Goal: Obtain resource: Obtain resource

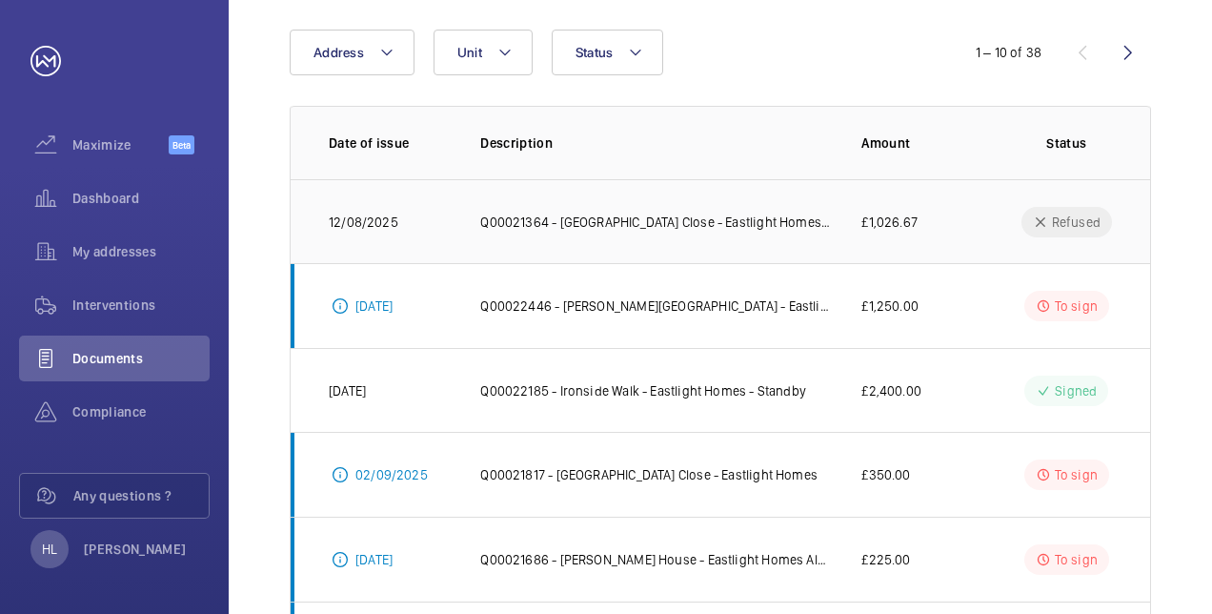
scroll to position [191, 0]
click at [509, 305] on p "Q00022446 - [PERSON_NAME][GEOGRAPHIC_DATA] - Eastlight Homes Repair tech visit" at bounding box center [655, 303] width 351 height 19
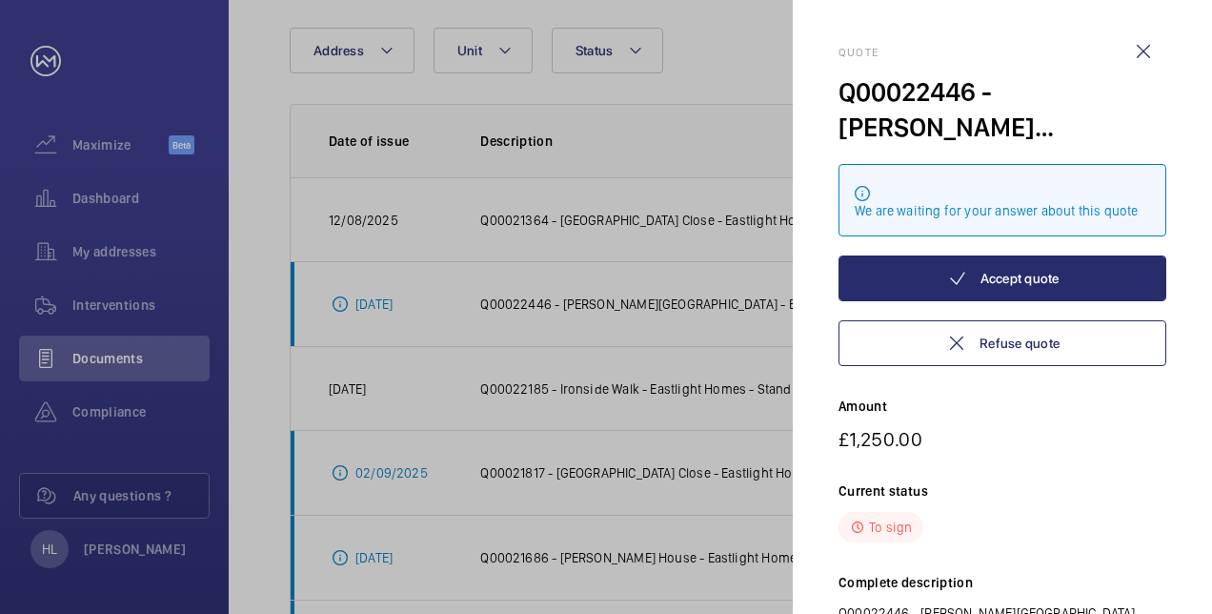
click at [236, 387] on div at bounding box center [606, 307] width 1212 height 614
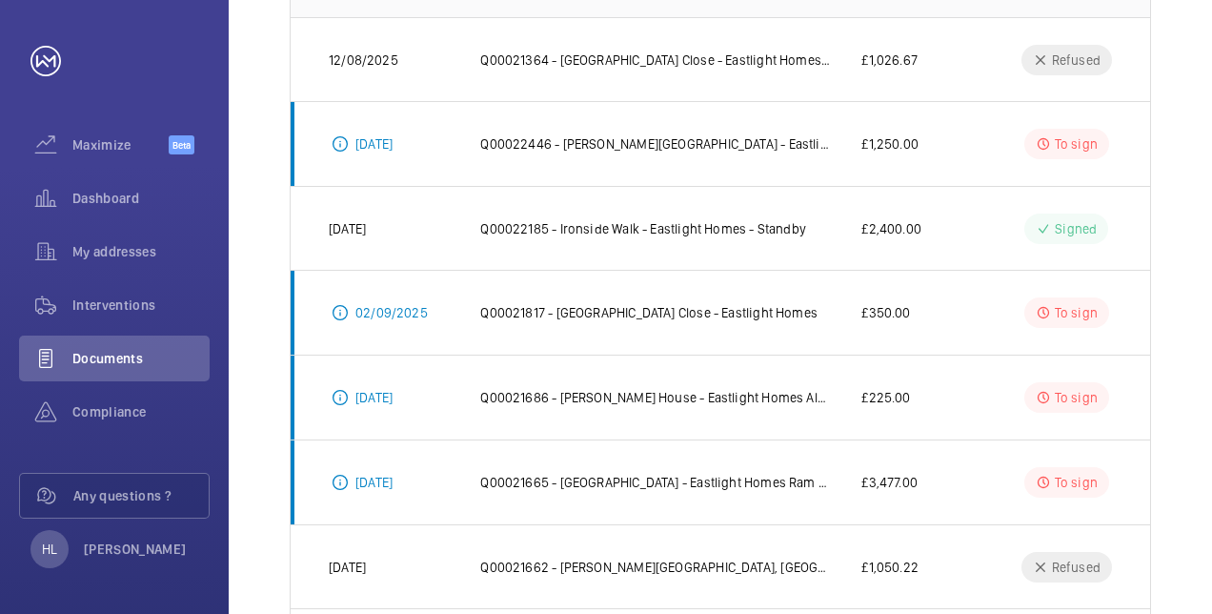
scroll to position [381, 0]
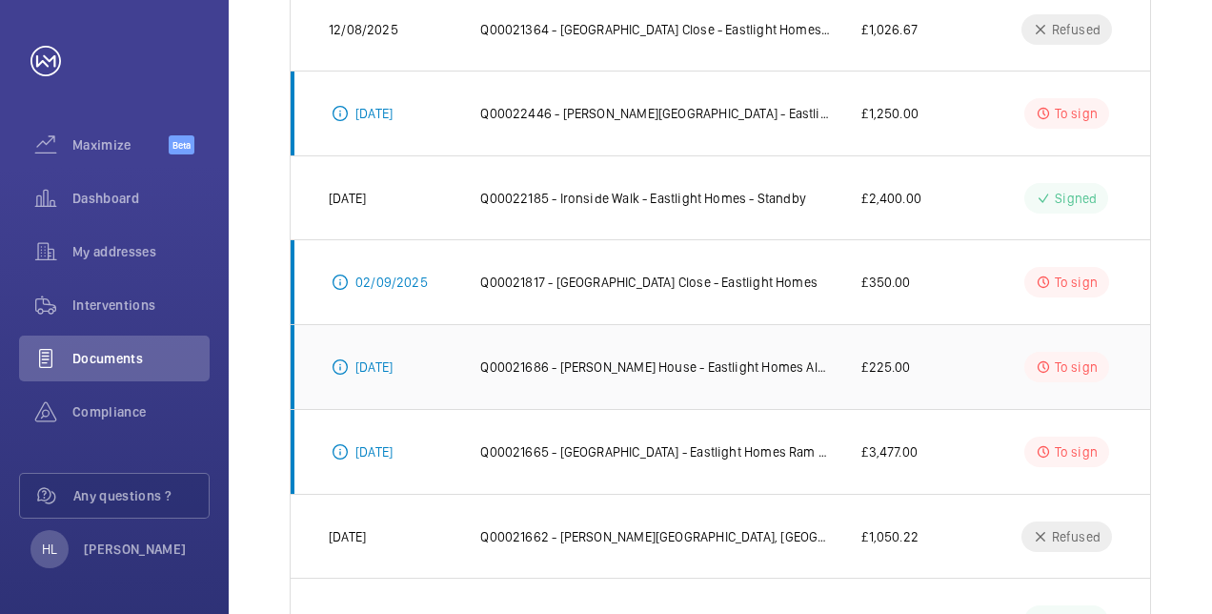
click at [781, 352] on td "Q00021686 - [PERSON_NAME] House - Eastlight Homes Alarme Button" at bounding box center [640, 366] width 381 height 85
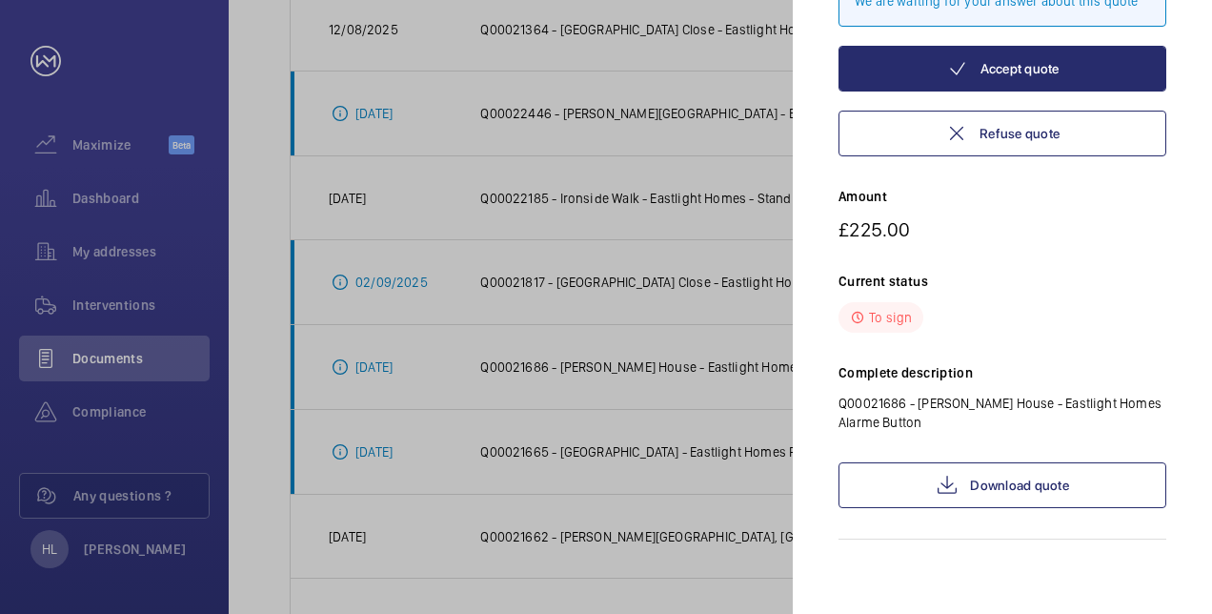
scroll to position [211, 0]
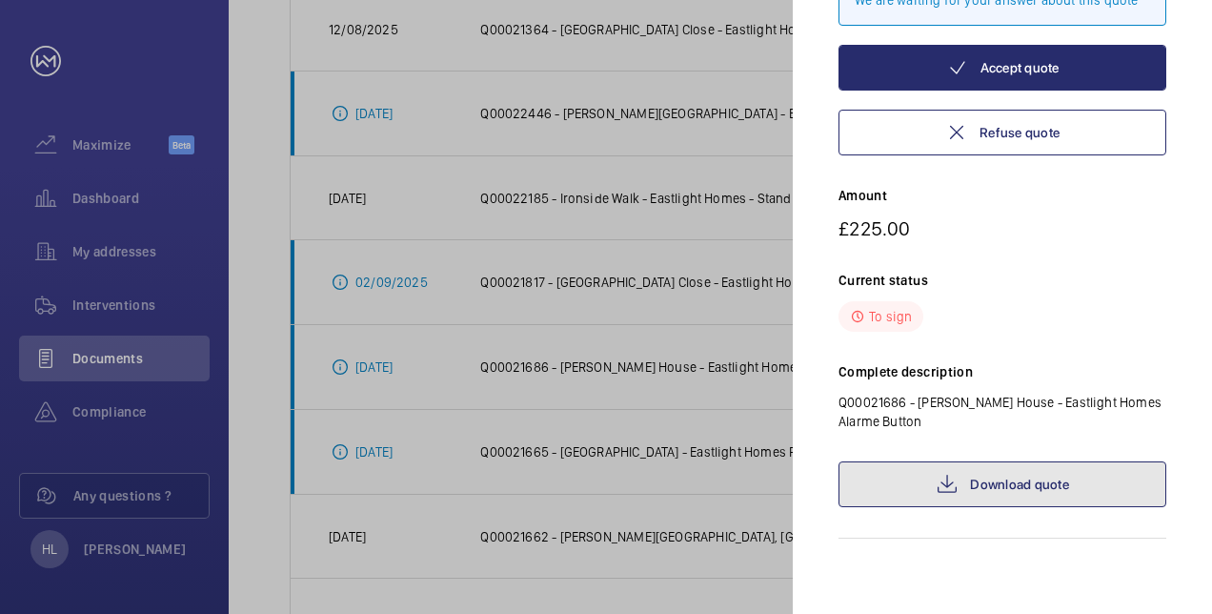
click at [1015, 477] on link "Download quote" at bounding box center [1003, 484] width 328 height 46
click at [1031, 477] on link "Download quote" at bounding box center [1003, 484] width 328 height 46
click at [951, 487] on mat-icon at bounding box center [947, 484] width 23 height 23
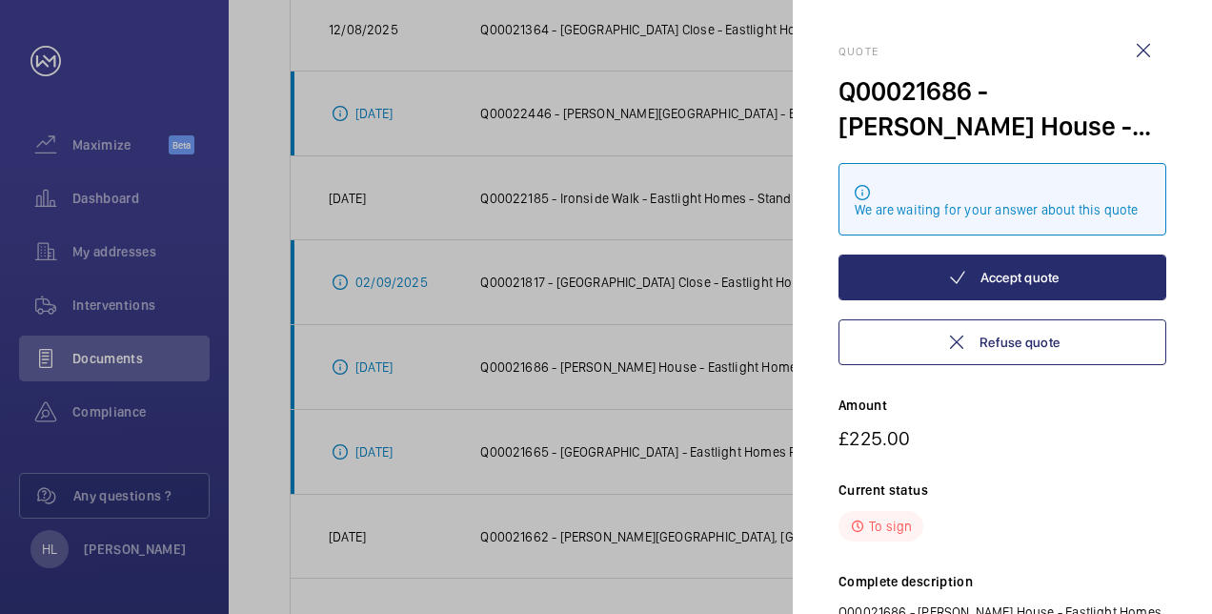
scroll to position [0, 0]
click at [1149, 50] on wm-front-icon-button at bounding box center [1144, 52] width 46 height 46
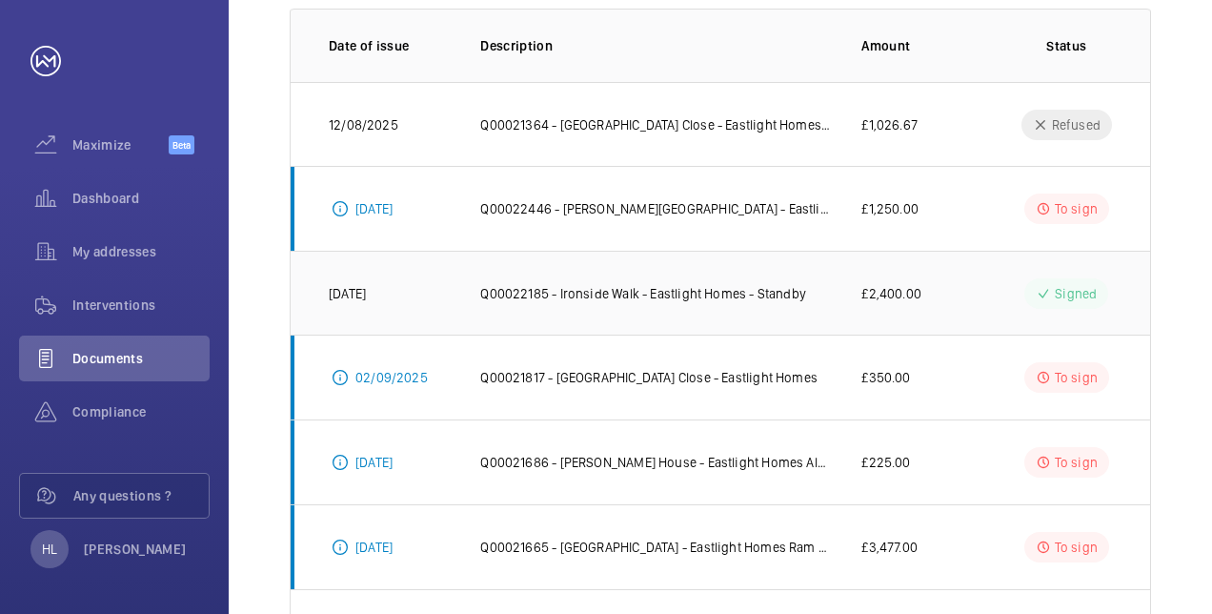
scroll to position [191, 0]
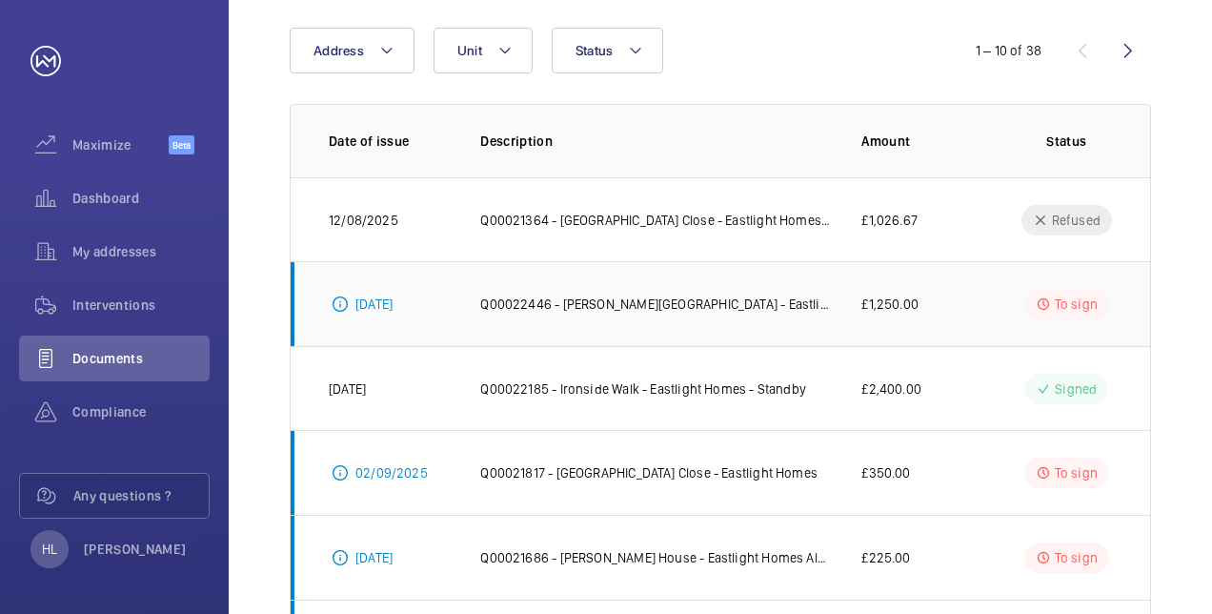
click at [682, 303] on p "Q00022446 - [PERSON_NAME][GEOGRAPHIC_DATA] - Eastlight Homes Repair tech visit" at bounding box center [655, 303] width 351 height 19
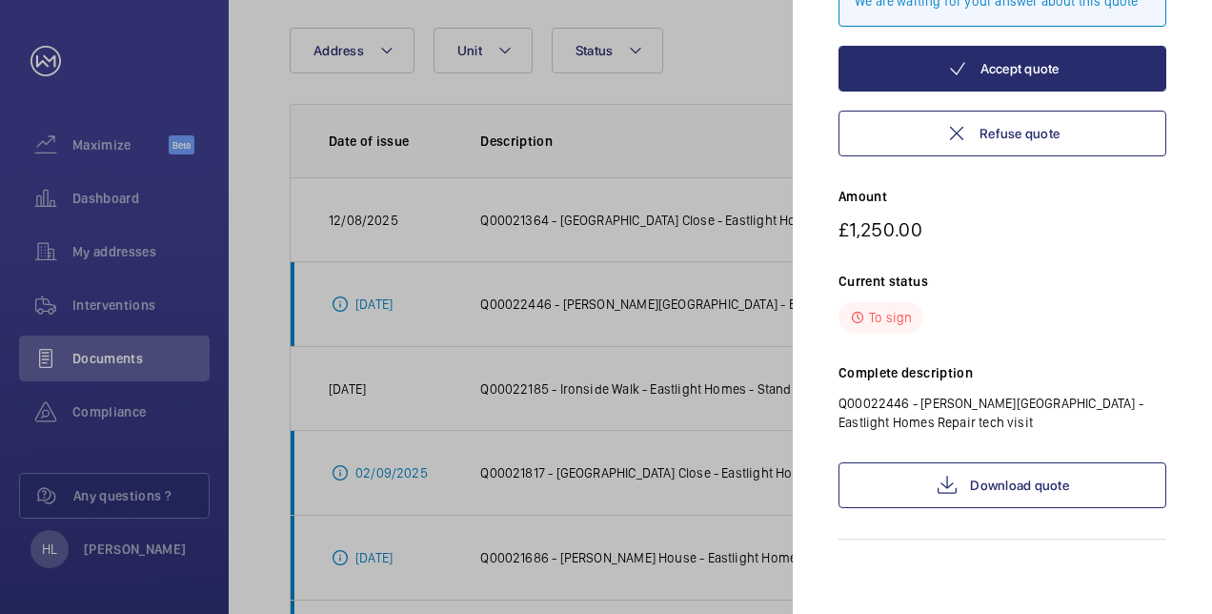
scroll to position [211, 0]
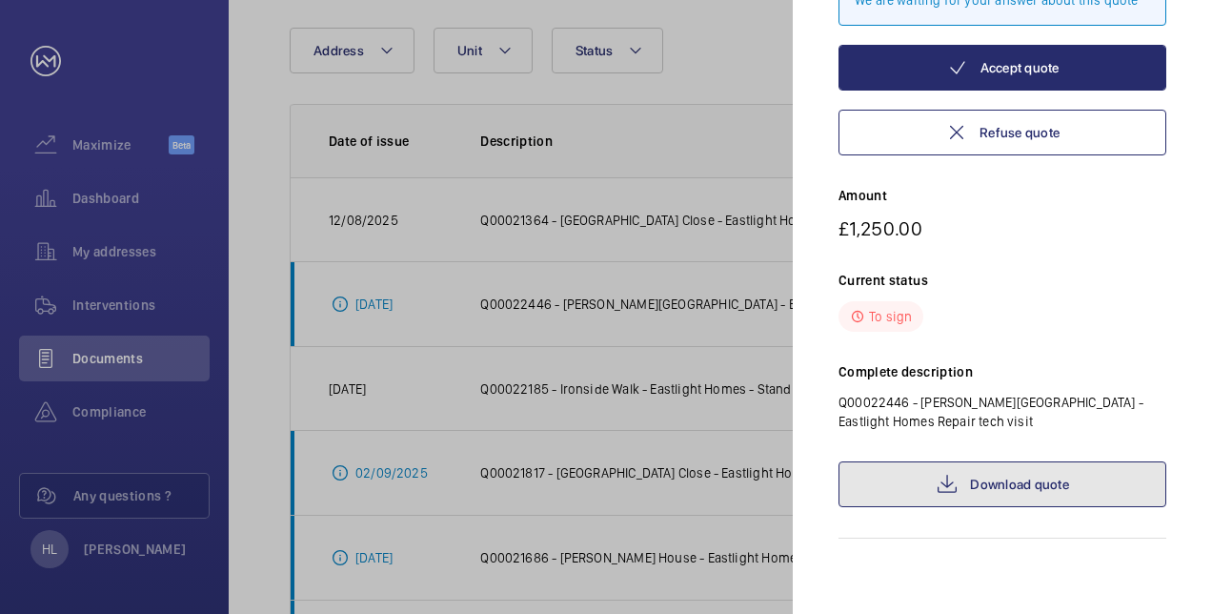
click at [1045, 482] on link "Download quote" at bounding box center [1003, 484] width 328 height 46
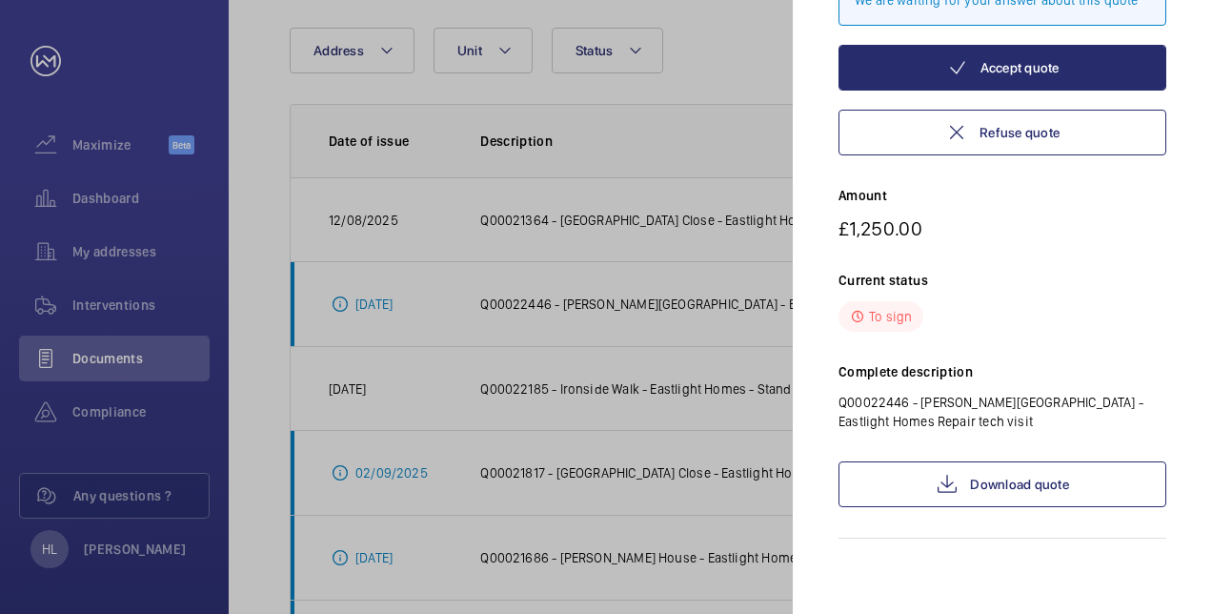
click at [792, 148] on div at bounding box center [606, 307] width 1212 height 614
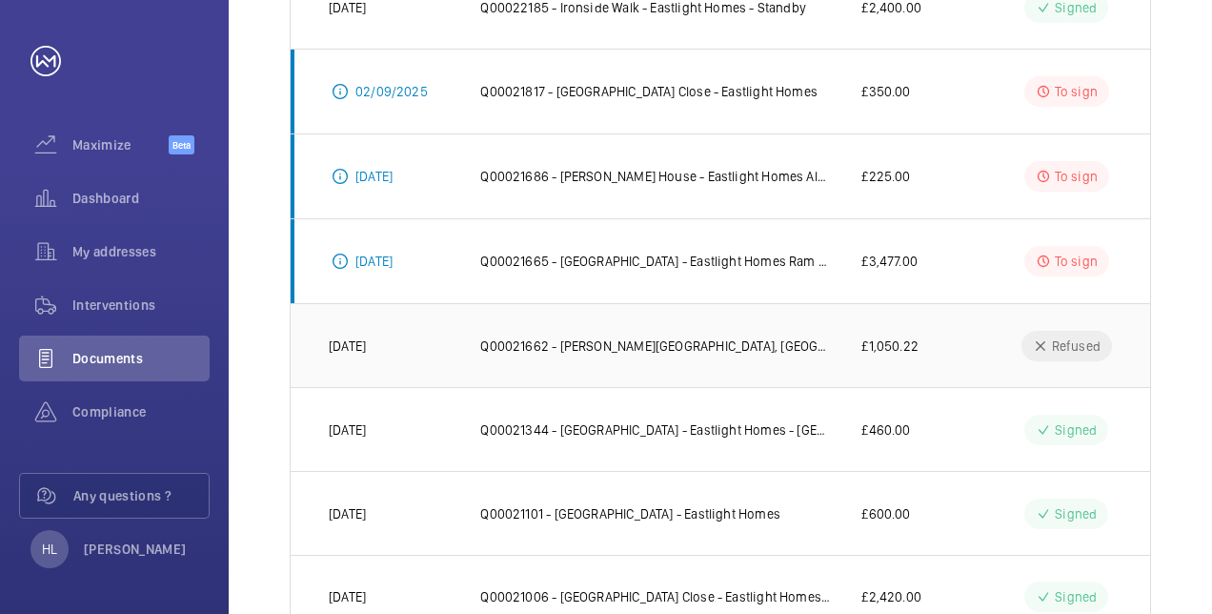
scroll to position [477, 0]
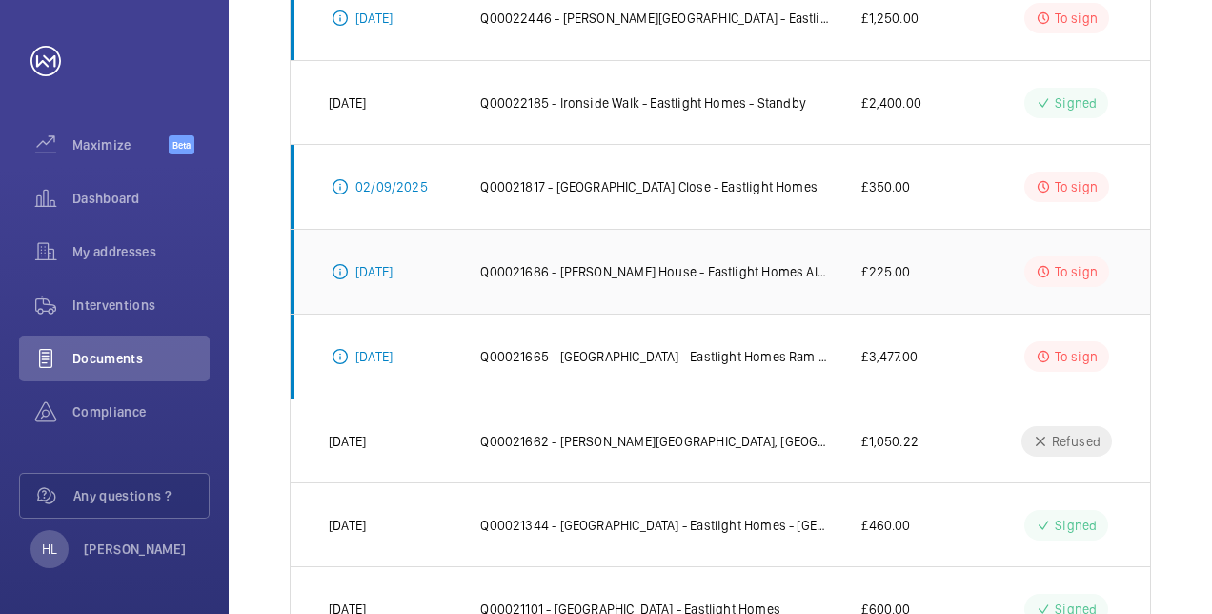
click at [760, 269] on p "Q00021686 - [PERSON_NAME] House - Eastlight Homes Alarme Button" at bounding box center [655, 271] width 351 height 19
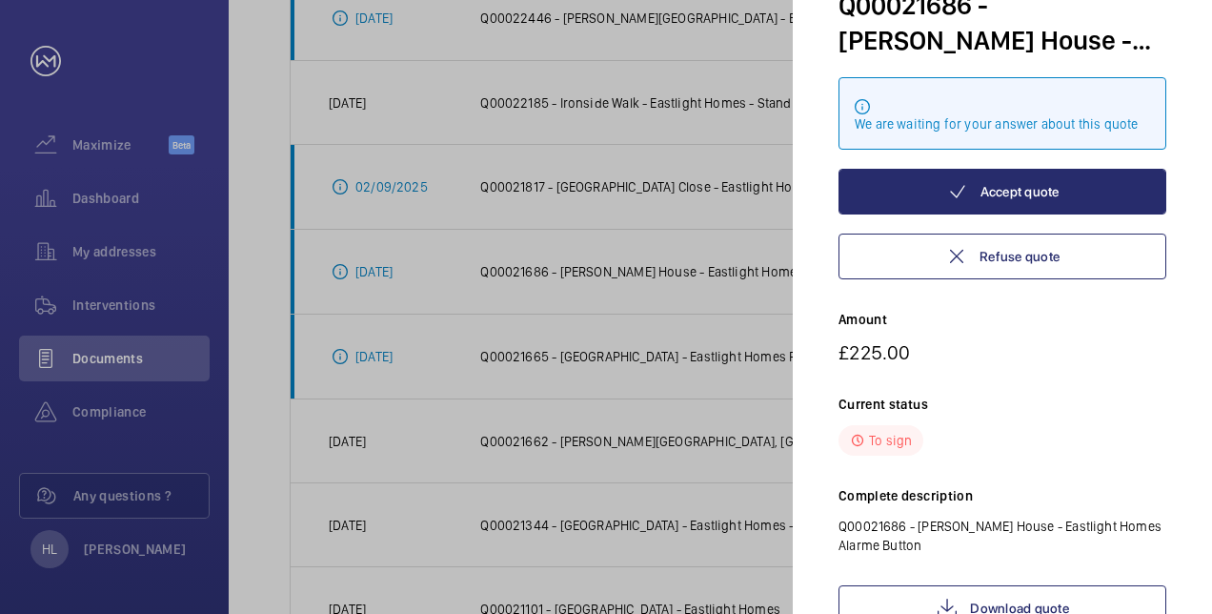
scroll to position [211, 0]
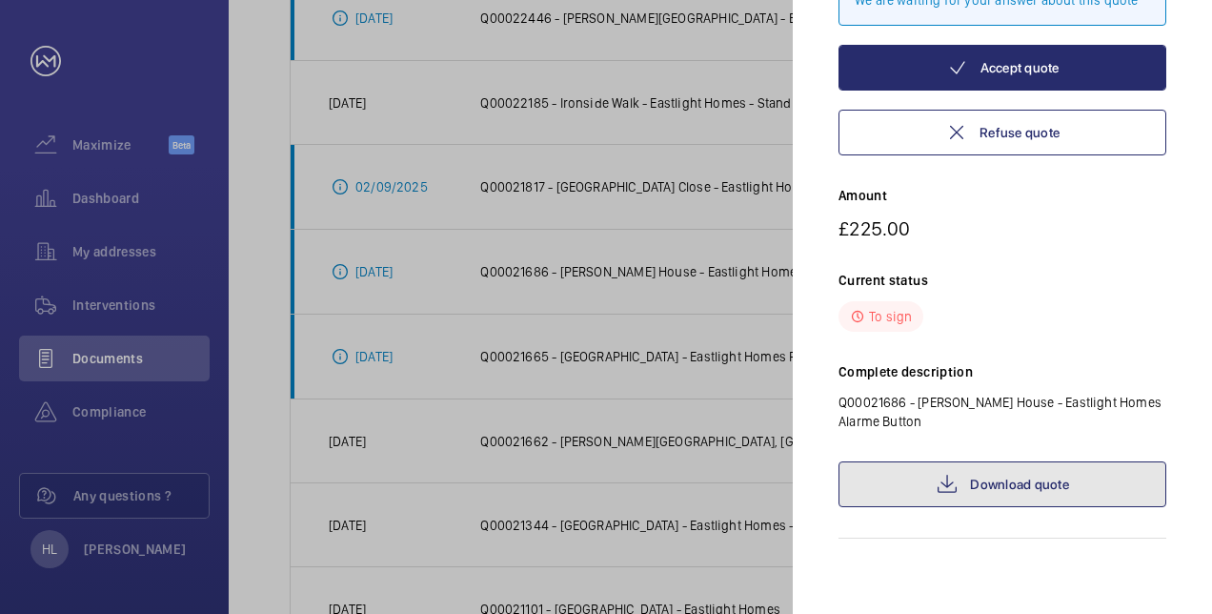
click at [1048, 483] on link "Download quote" at bounding box center [1003, 484] width 328 height 46
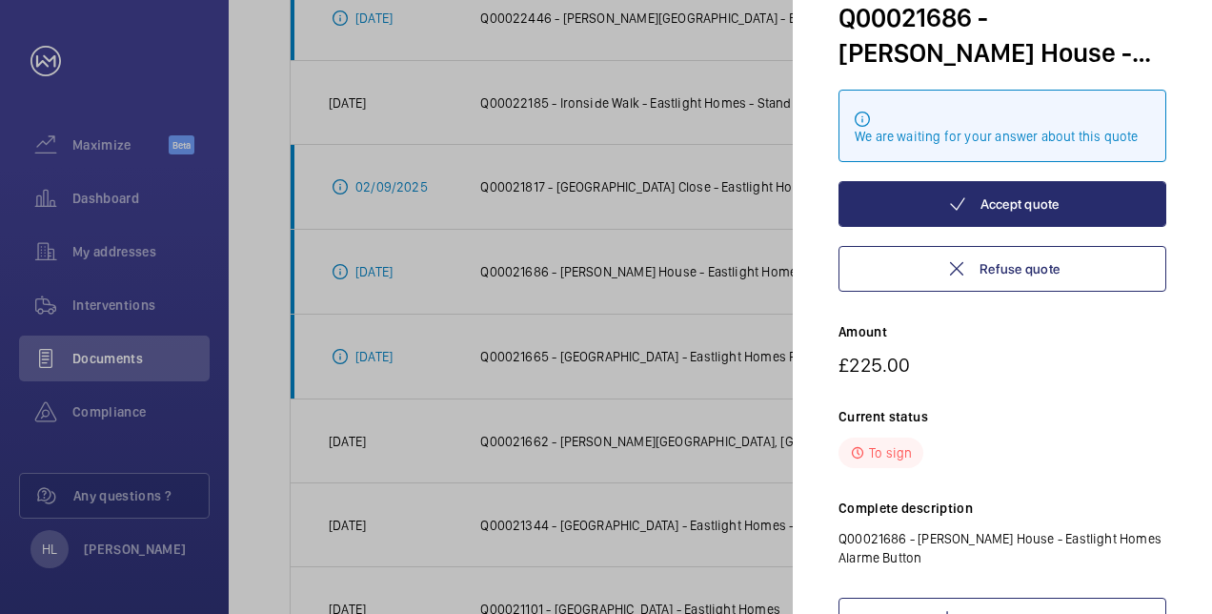
scroll to position [0, 0]
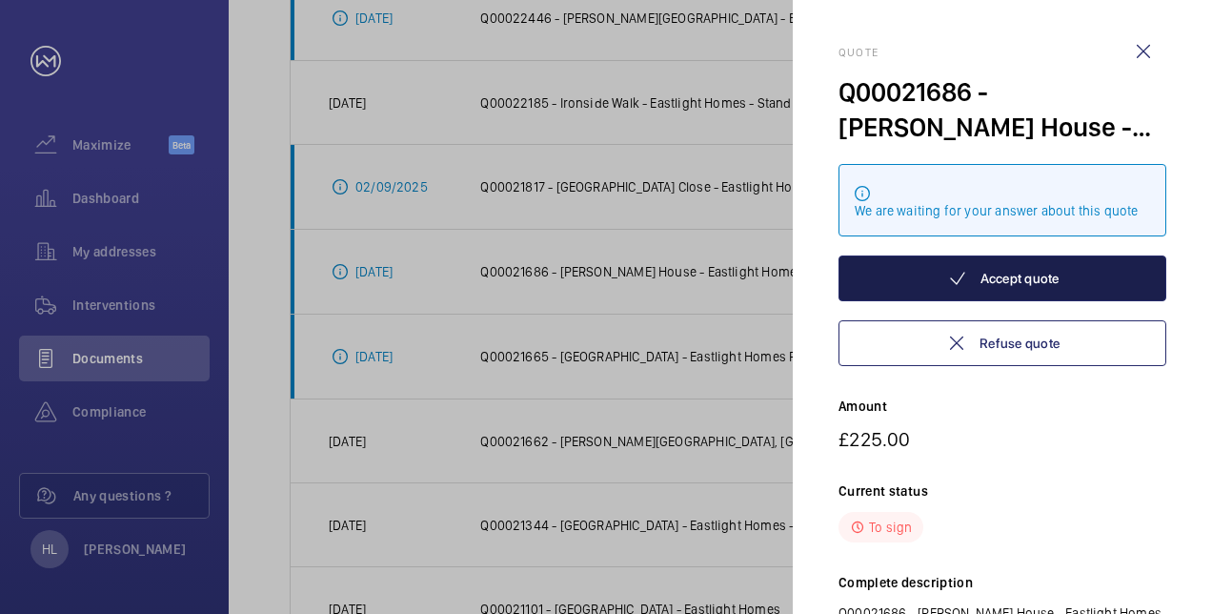
click at [1031, 278] on button "Accept quote" at bounding box center [1003, 278] width 328 height 46
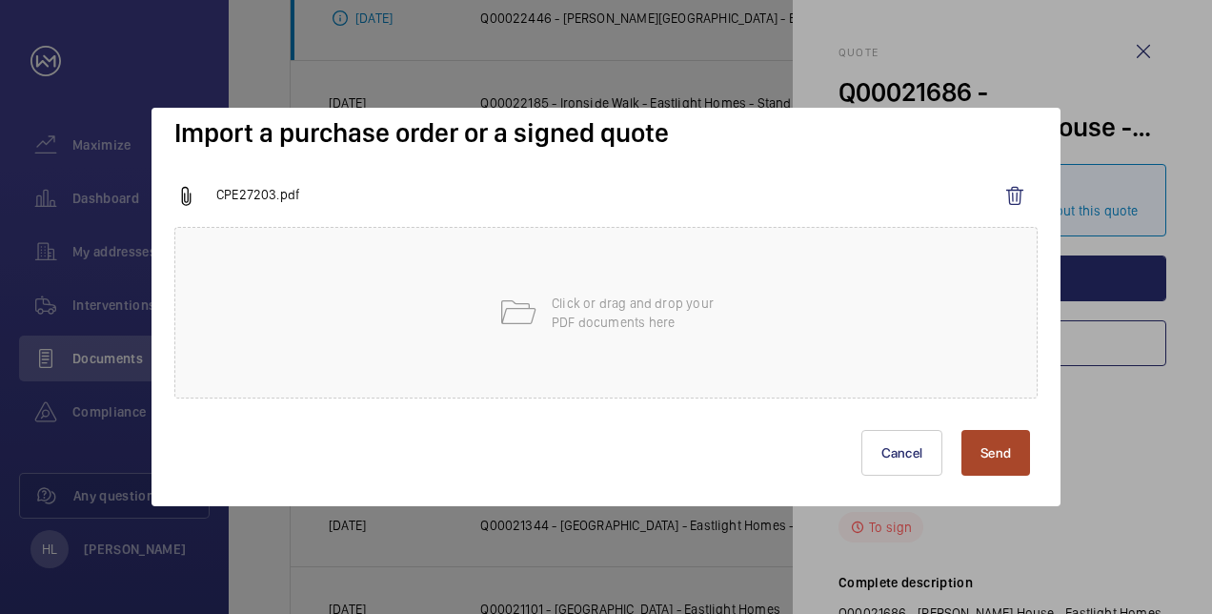
click at [990, 449] on button "Send" at bounding box center [996, 453] width 69 height 46
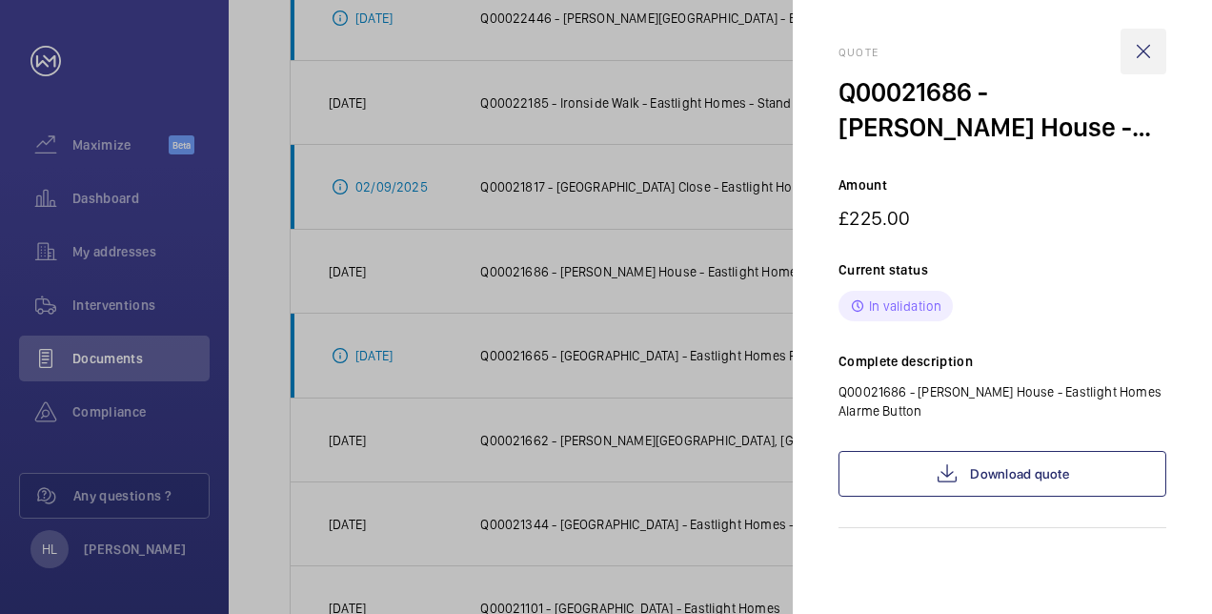
click at [1152, 50] on wm-front-icon-button at bounding box center [1144, 52] width 46 height 46
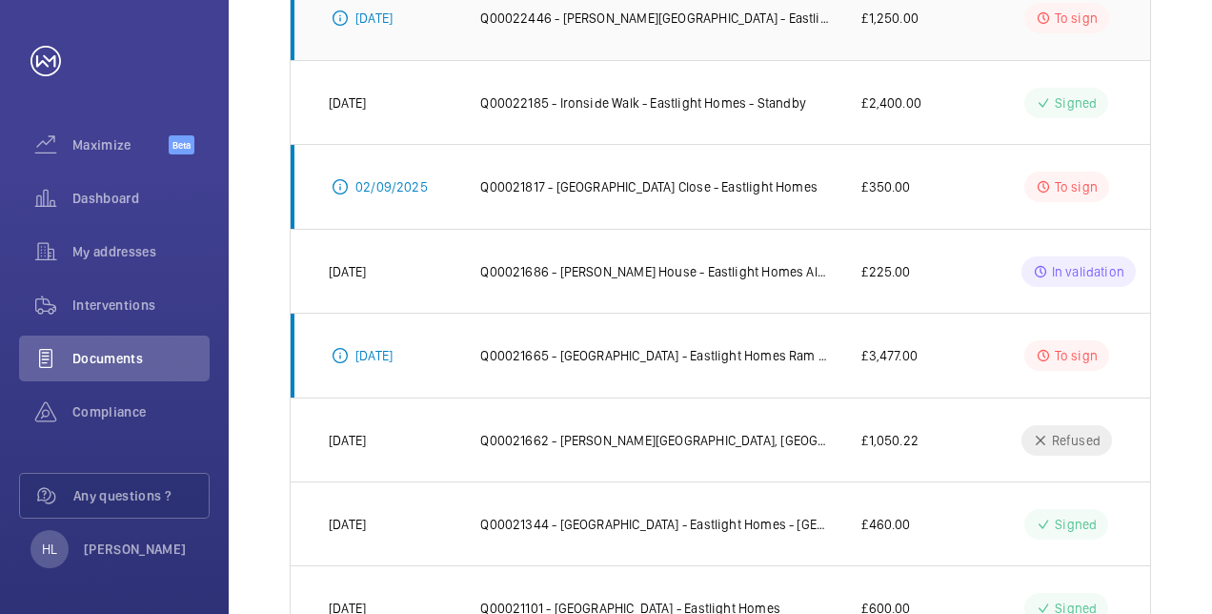
click at [619, 17] on p "Q00022446 - [PERSON_NAME][GEOGRAPHIC_DATA] - Eastlight Homes Repair tech visit" at bounding box center [655, 18] width 351 height 19
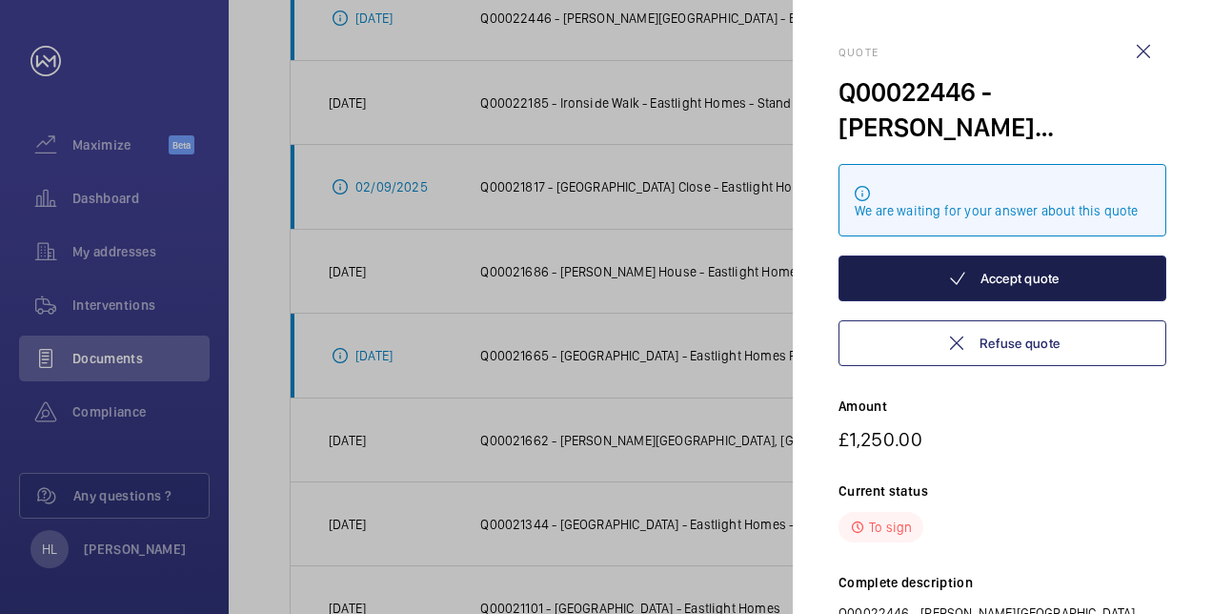
click at [1041, 274] on button "Accept quote" at bounding box center [1003, 278] width 328 height 46
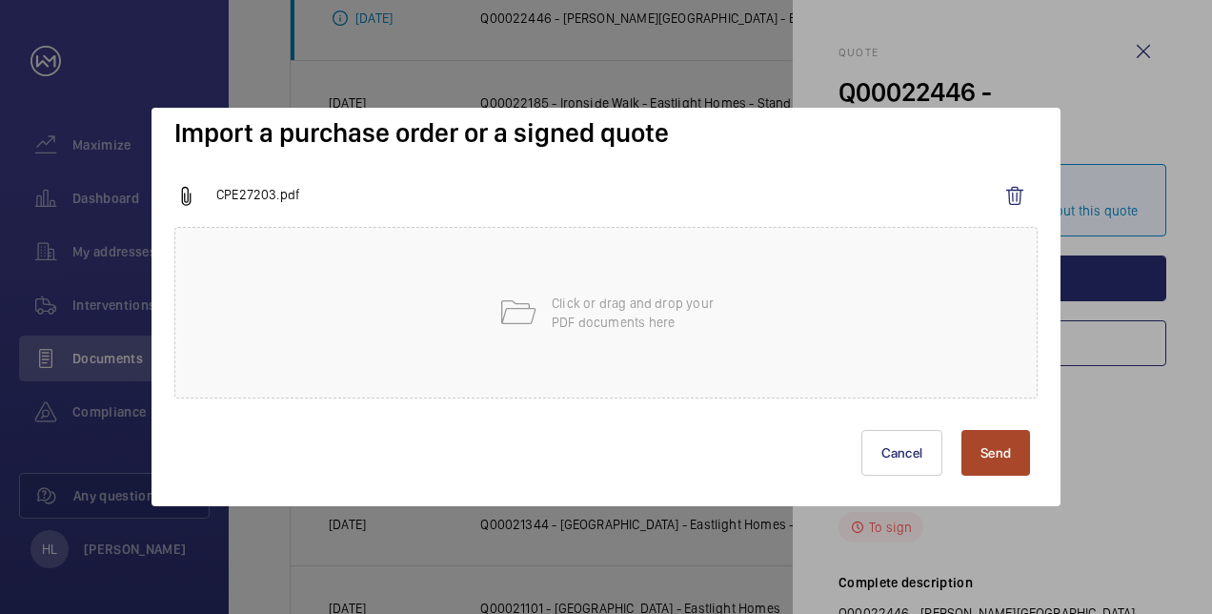
click at [989, 449] on button "Send" at bounding box center [996, 453] width 69 height 46
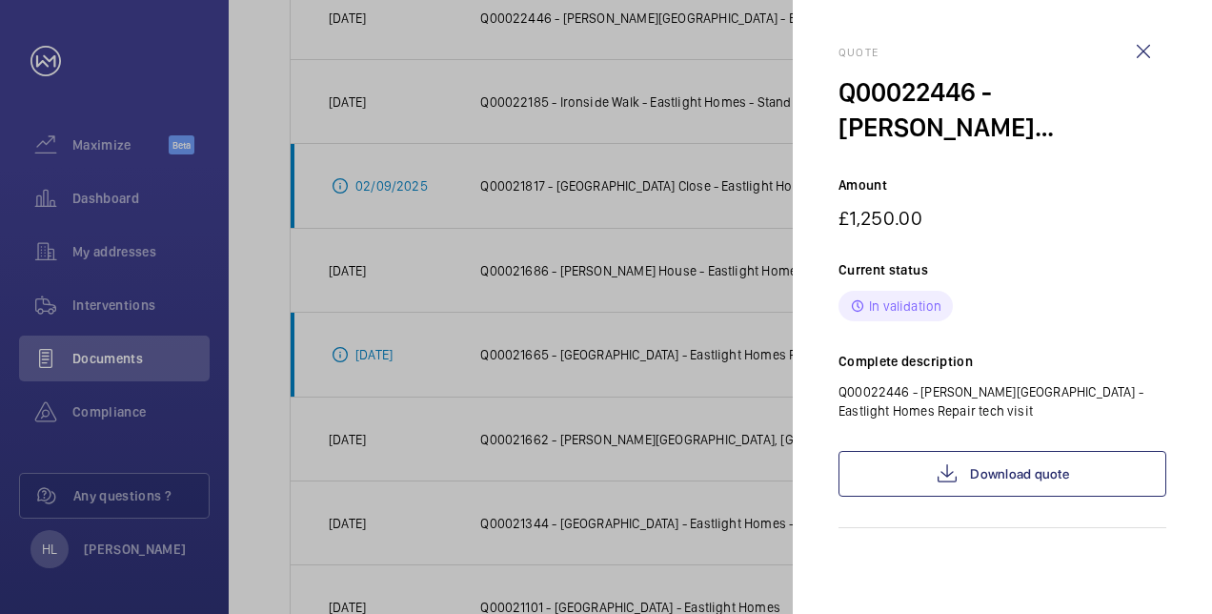
click at [236, 74] on div at bounding box center [606, 307] width 1212 height 614
